Goal: Task Accomplishment & Management: Use online tool/utility

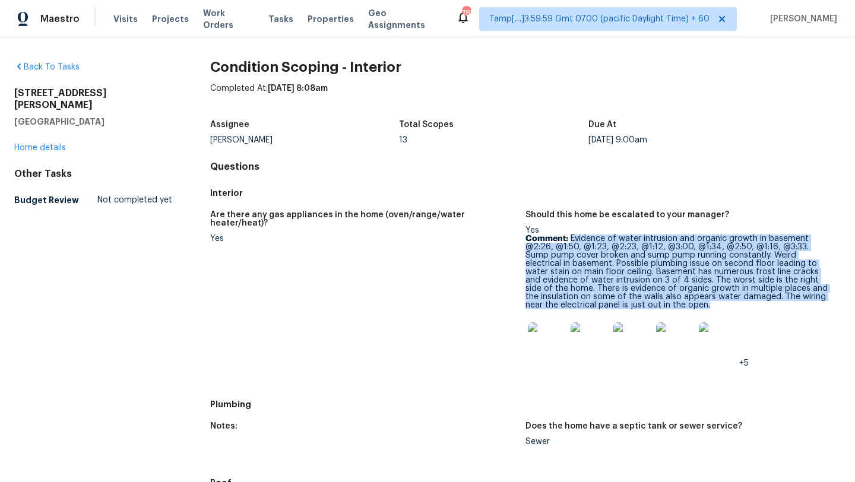
drag, startPoint x: 571, startPoint y: 239, endPoint x: 648, endPoint y: 303, distance: 100.4
click at [648, 304] on p "Comment: Evidence of water intrusion and organic growth in basement @2:26, @1:5…" at bounding box center [678, 272] width 306 height 75
copy p "Evidence of water intrusion and organic growth in basement @2:26, @1:50, @1:23,…"
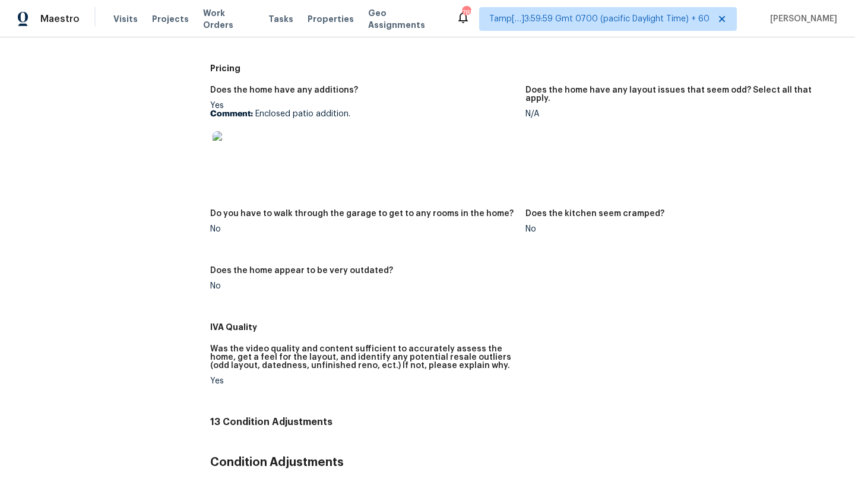
scroll to position [517, 0]
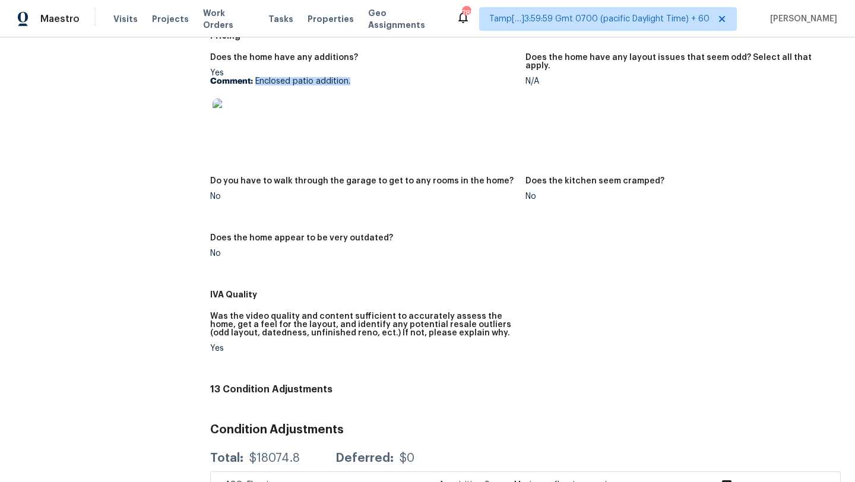
drag, startPoint x: 256, startPoint y: 82, endPoint x: 353, endPoint y: 85, distance: 96.8
click at [353, 85] on p "Comment: Enclosed patio addition." at bounding box center [363, 81] width 306 height 8
copy p "Enclosed patio addition."
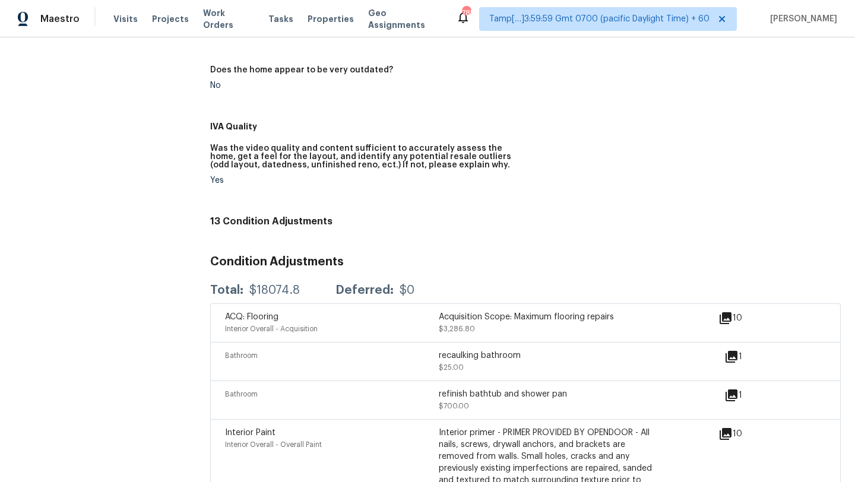
scroll to position [765, 0]
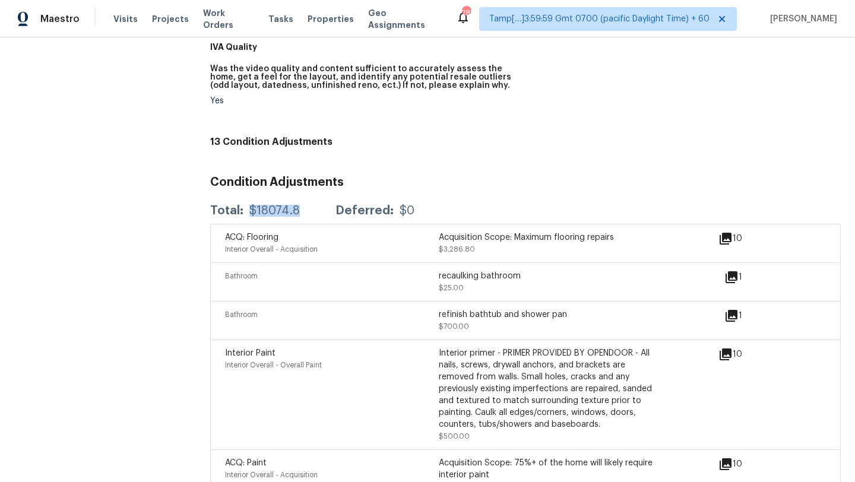
drag, startPoint x: 249, startPoint y: 213, endPoint x: 300, endPoint y: 214, distance: 51.7
click at [301, 214] on div "Total: $18074.8 Deferred: $0" at bounding box center [312, 211] width 204 height 12
copy div "$18074.8"
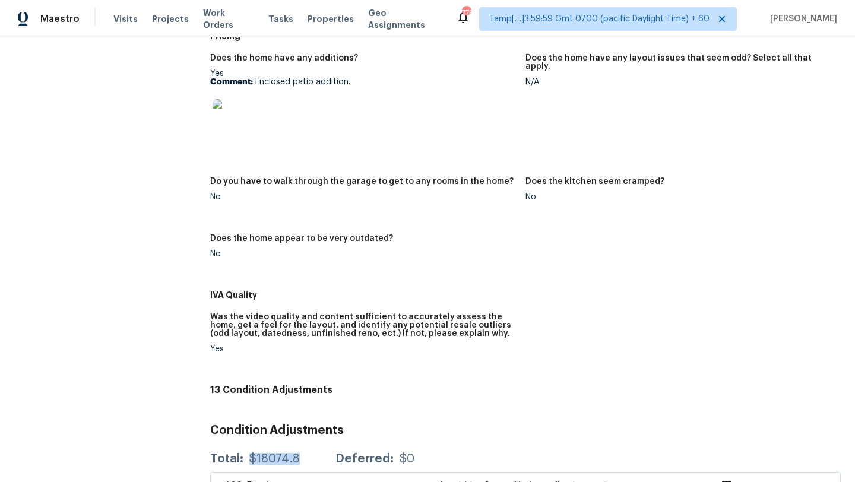
scroll to position [432, 0]
